Goal: Task Accomplishment & Management: Use online tool/utility

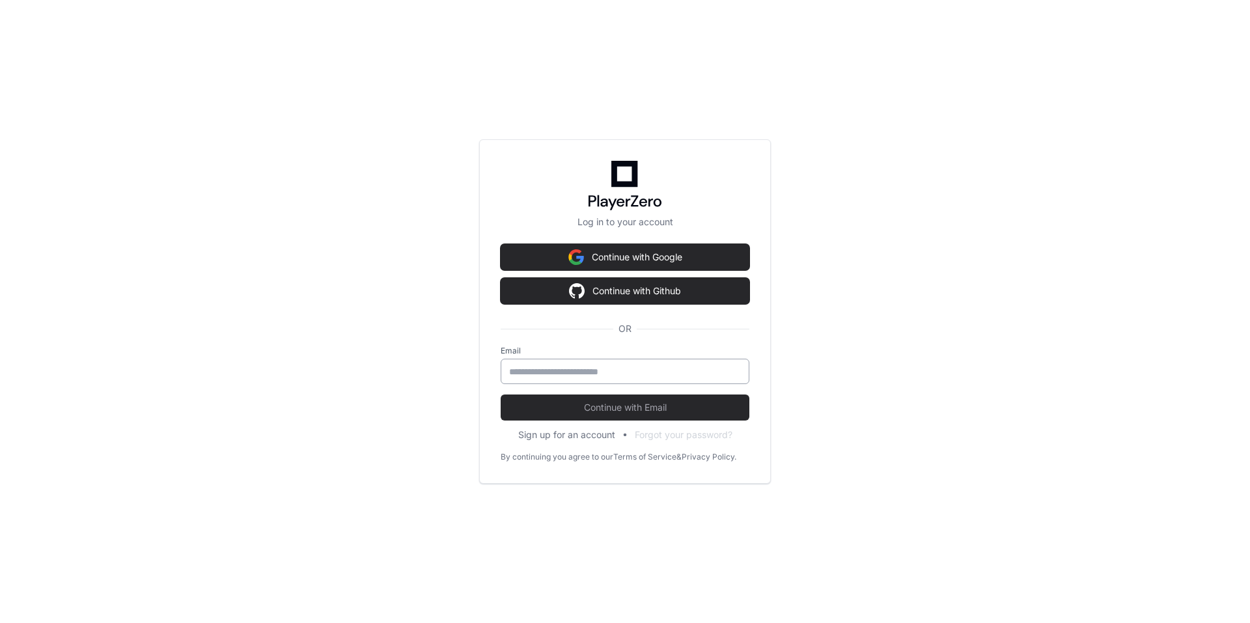
click at [631, 374] on input "email" at bounding box center [625, 371] width 232 height 13
type input "**********"
click at [560, 396] on button "Continue with Email" at bounding box center [625, 407] width 249 height 26
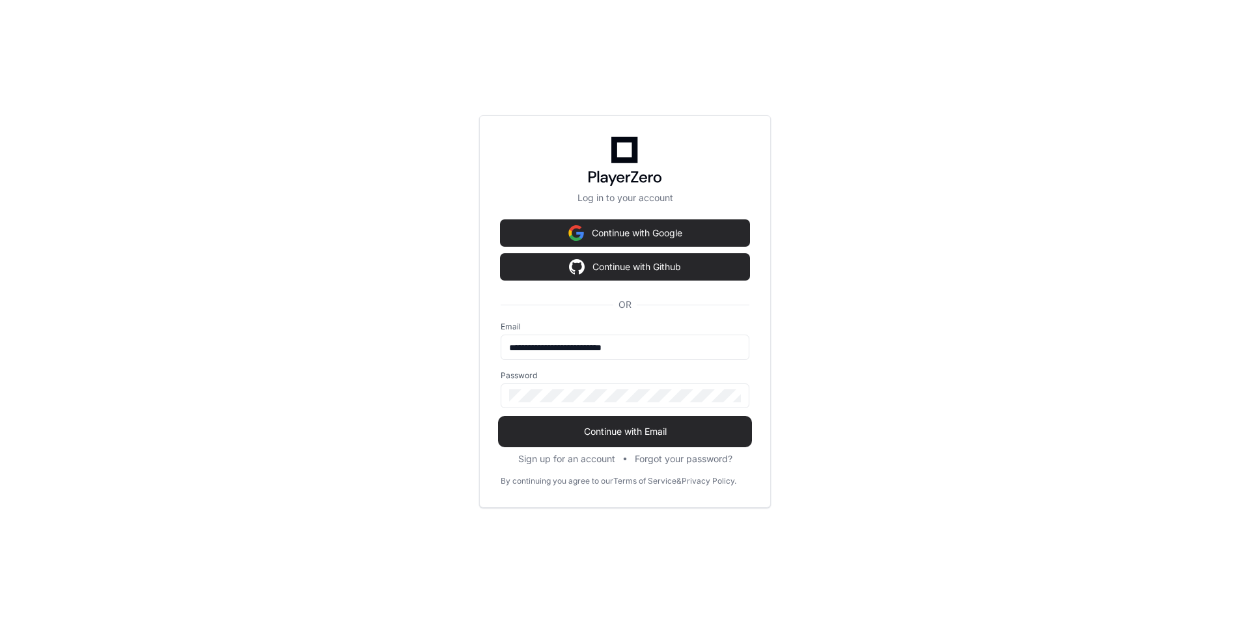
click at [628, 433] on span "Continue with Email" at bounding box center [625, 431] width 249 height 13
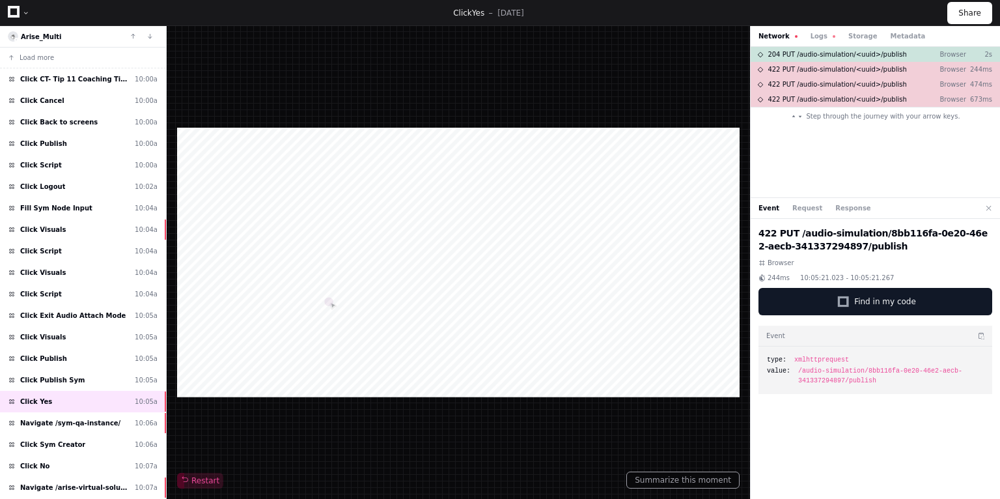
drag, startPoint x: 609, startPoint y: 3, endPoint x: 787, endPoint y: 454, distance: 484.5
click at [787, 454] on div "422 PUT /audio-simulation/8bb116fa-0e20-46e2-aecb-341337294897/publish Browser …" at bounding box center [875, 361] width 249 height 285
click at [61, 77] on span "Click CT- Tip 11 Coaching Tip Hotspot" at bounding box center [74, 79] width 109 height 10
